Goal: Task Accomplishment & Management: Manage account settings

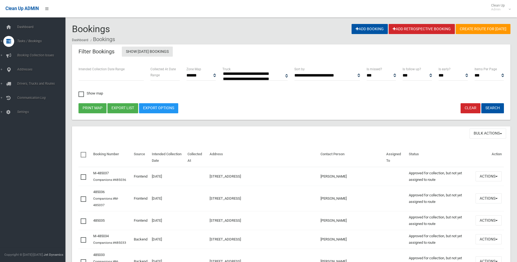
select select
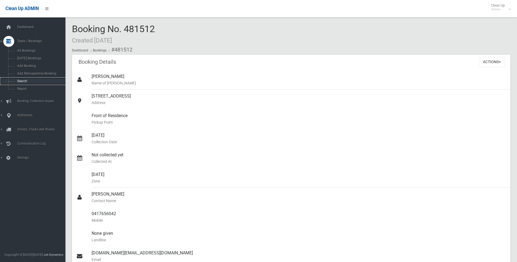
click at [23, 78] on link "Search" at bounding box center [34, 81] width 69 height 8
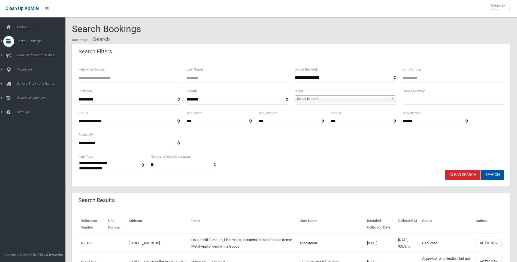
select select
click at [102, 76] on input "Reference Number" at bounding box center [128, 78] width 101 height 10
type input "******"
click at [481, 170] on button "Search" at bounding box center [492, 175] width 23 height 10
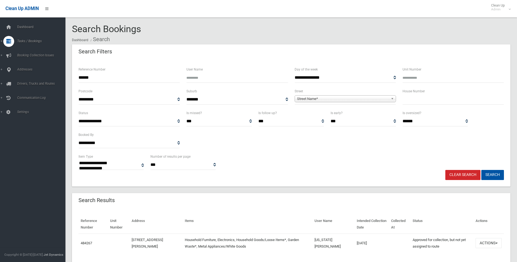
select select
click at [497, 243] on span "button" at bounding box center [496, 243] width 2 height 1
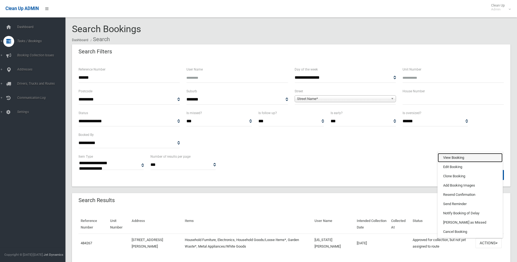
click at [446, 156] on link "View Booking" at bounding box center [470, 157] width 65 height 9
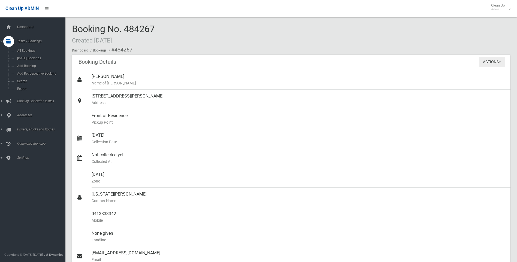
click at [500, 63] on button "Actions" at bounding box center [492, 62] width 26 height 10
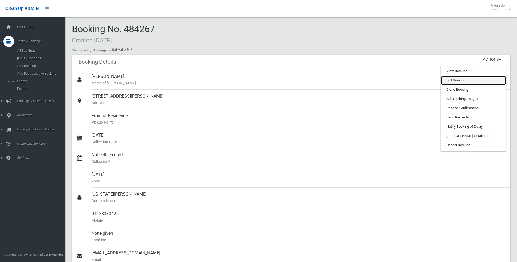
click at [455, 78] on link "Edit Booking" at bounding box center [473, 80] width 65 height 9
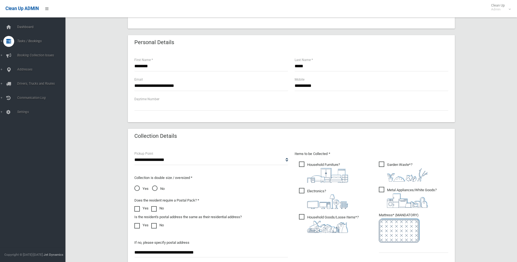
scroll to position [218, 0]
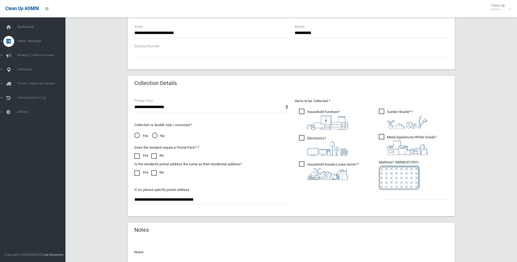
click at [135, 136] on span "Yes" at bounding box center [141, 136] width 14 height 7
click at [387, 196] on input "text" at bounding box center [413, 195] width 69 height 10
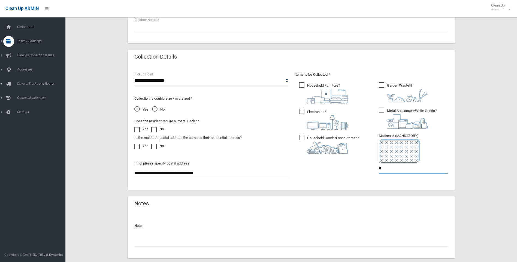
scroll to position [277, 0]
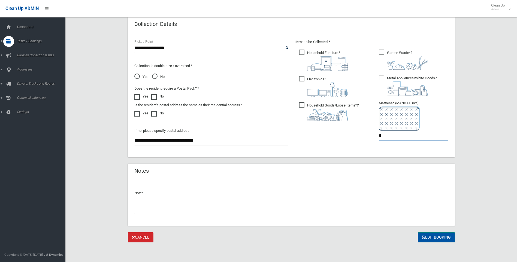
type input "*"
click at [431, 238] on button "Edit Booking" at bounding box center [436, 237] width 37 height 10
